Goal: Obtain resource: Download file/media

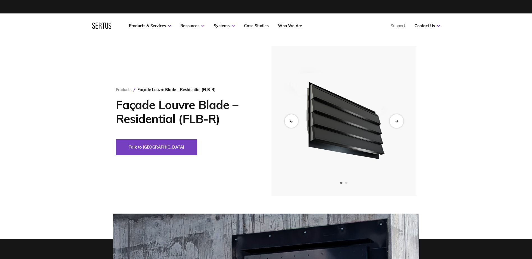
click at [400, 116] on div "Next slide" at bounding box center [397, 121] width 14 height 14
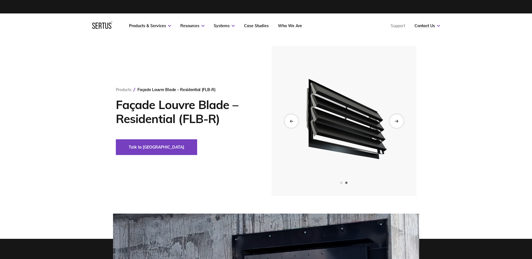
click at [396, 122] on icon "Next slide" at bounding box center [397, 120] width 4 height 3
click at [291, 121] on icon "Previous slide" at bounding box center [291, 120] width 4 height 3
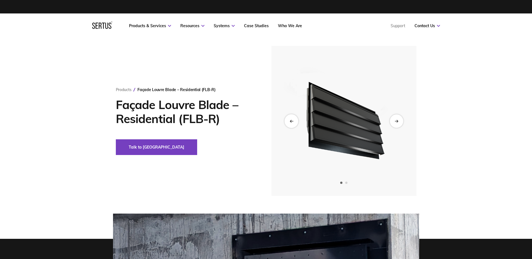
click at [291, 121] on icon "Previous slide" at bounding box center [291, 120] width 4 height 3
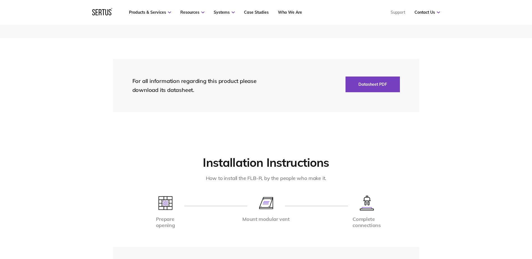
scroll to position [1066, 0]
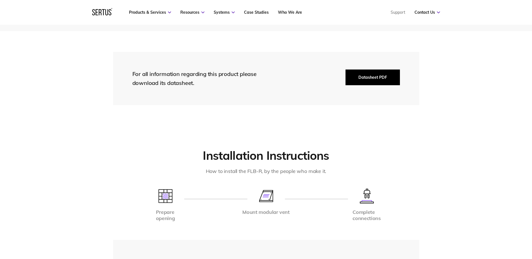
click at [376, 70] on button "Datasheet PDF" at bounding box center [372, 78] width 54 height 16
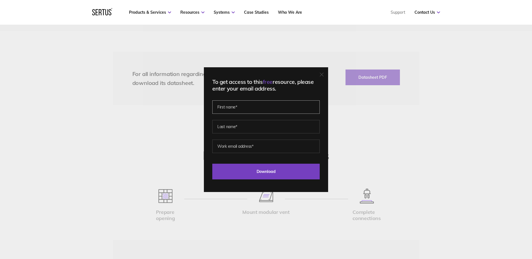
click at [239, 107] on input "text" at bounding box center [265, 106] width 107 height 13
type input "[PERSON_NAME]"
type input "[EMAIL_ADDRESS][DOMAIN_NAME]"
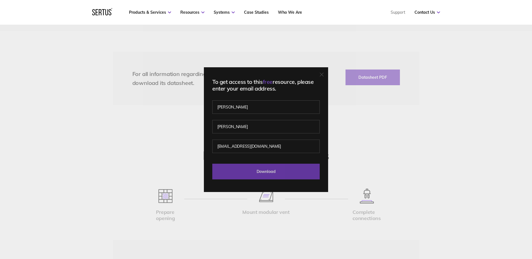
click at [278, 172] on input "Download" at bounding box center [265, 172] width 107 height 16
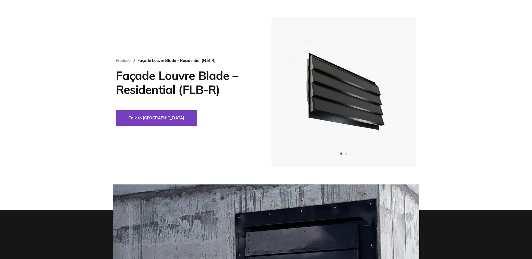
scroll to position [0, 0]
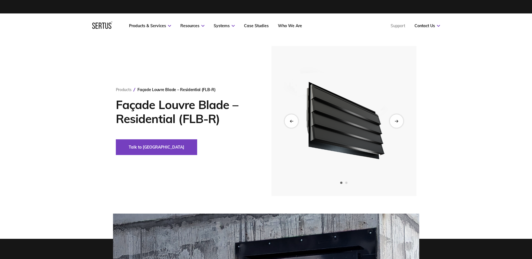
click at [367, 151] on img at bounding box center [344, 121] width 138 height 150
click at [401, 121] on div "Next slide" at bounding box center [397, 121] width 14 height 14
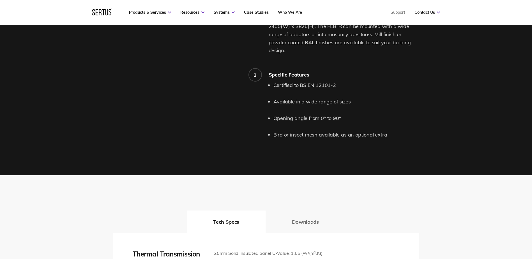
scroll to position [645, 0]
